Goal: Information Seeking & Learning: Learn about a topic

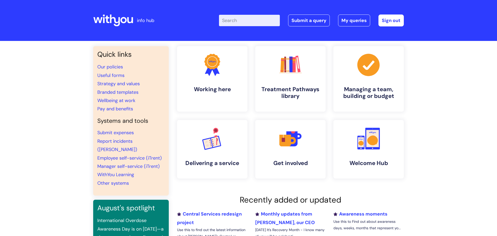
click at [236, 24] on input "Enter your search term here..." at bounding box center [249, 20] width 61 height 11
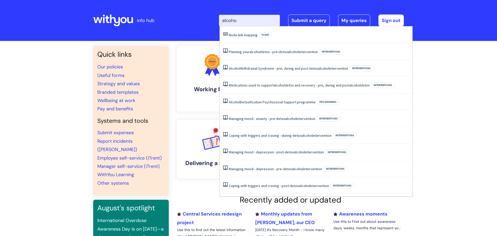
type input "alcohol"
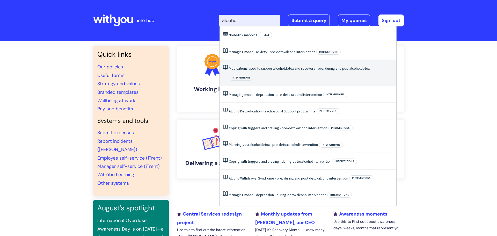
click at [293, 70] on link "Medications used to support alcohol detox and recovery - pre, during and post a…" at bounding box center [299, 68] width 141 height 5
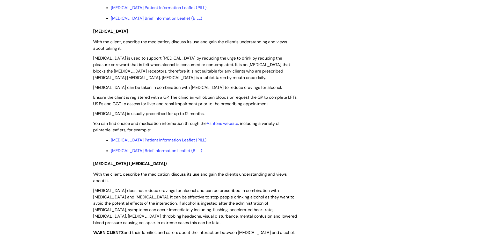
scroll to position [1088, 0]
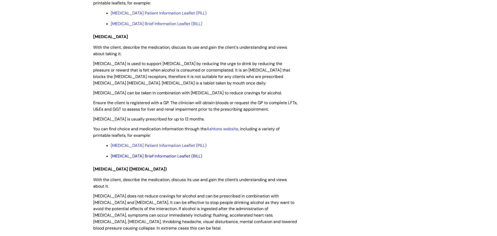
click at [150, 153] on link "[MEDICAL_DATA] Brief Information Leaflet (BILL)" at bounding box center [156, 155] width 91 height 5
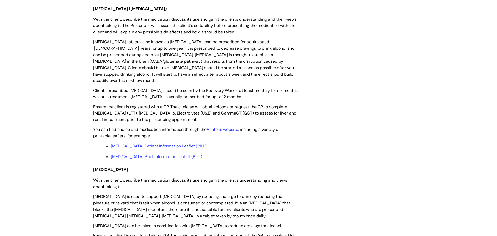
scroll to position [955, 0]
click at [169, 144] on link "[MEDICAL_DATA] Patient Information Leaflet (PILL)" at bounding box center [159, 146] width 96 height 5
click at [150, 155] on link "[MEDICAL_DATA] Brief Information Leaflet (BILL)" at bounding box center [156, 157] width 91 height 5
click at [174, 144] on link "[MEDICAL_DATA] Patient Information Leaflet (PILL)" at bounding box center [159, 146] width 96 height 5
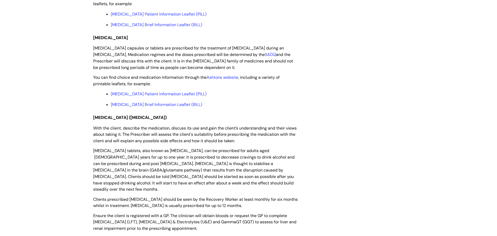
scroll to position [833, 0]
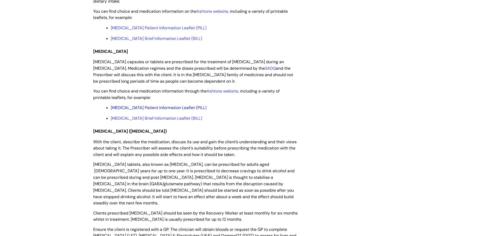
click at [181, 109] on link "[MEDICAL_DATA] Patient Information Leaflet (PILL)" at bounding box center [159, 107] width 96 height 5
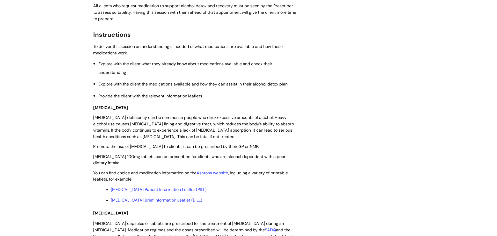
scroll to position [725, 0]
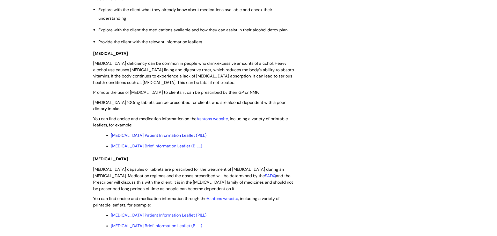
click at [173, 137] on link "[MEDICAL_DATA] Patient Information Leaflet (PILL)" at bounding box center [159, 135] width 96 height 5
